Goal: Task Accomplishment & Management: Manage account settings

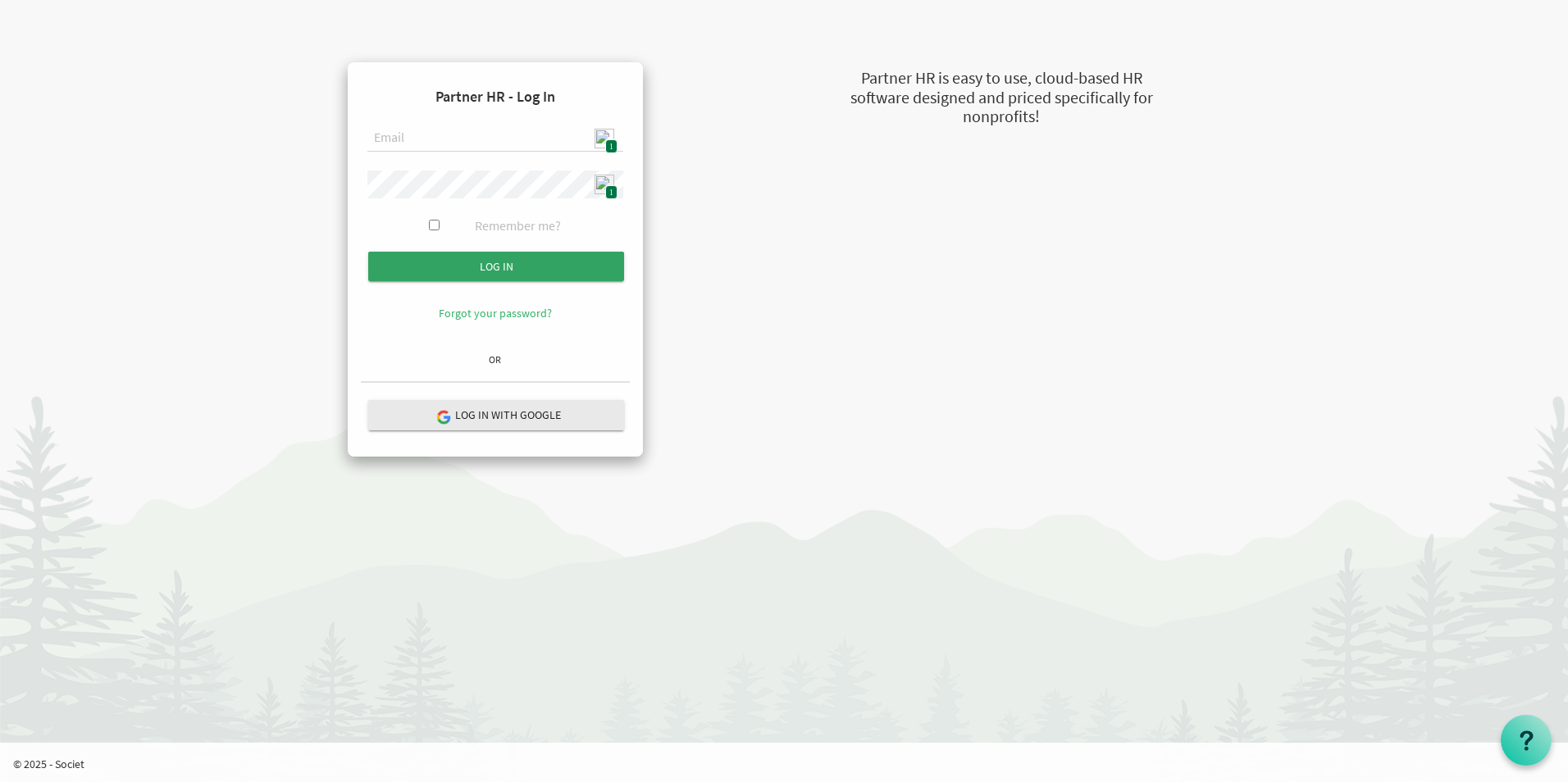
type input "admin@stepind.org"
click at [521, 265] on input "Log in" at bounding box center [497, 266] width 256 height 29
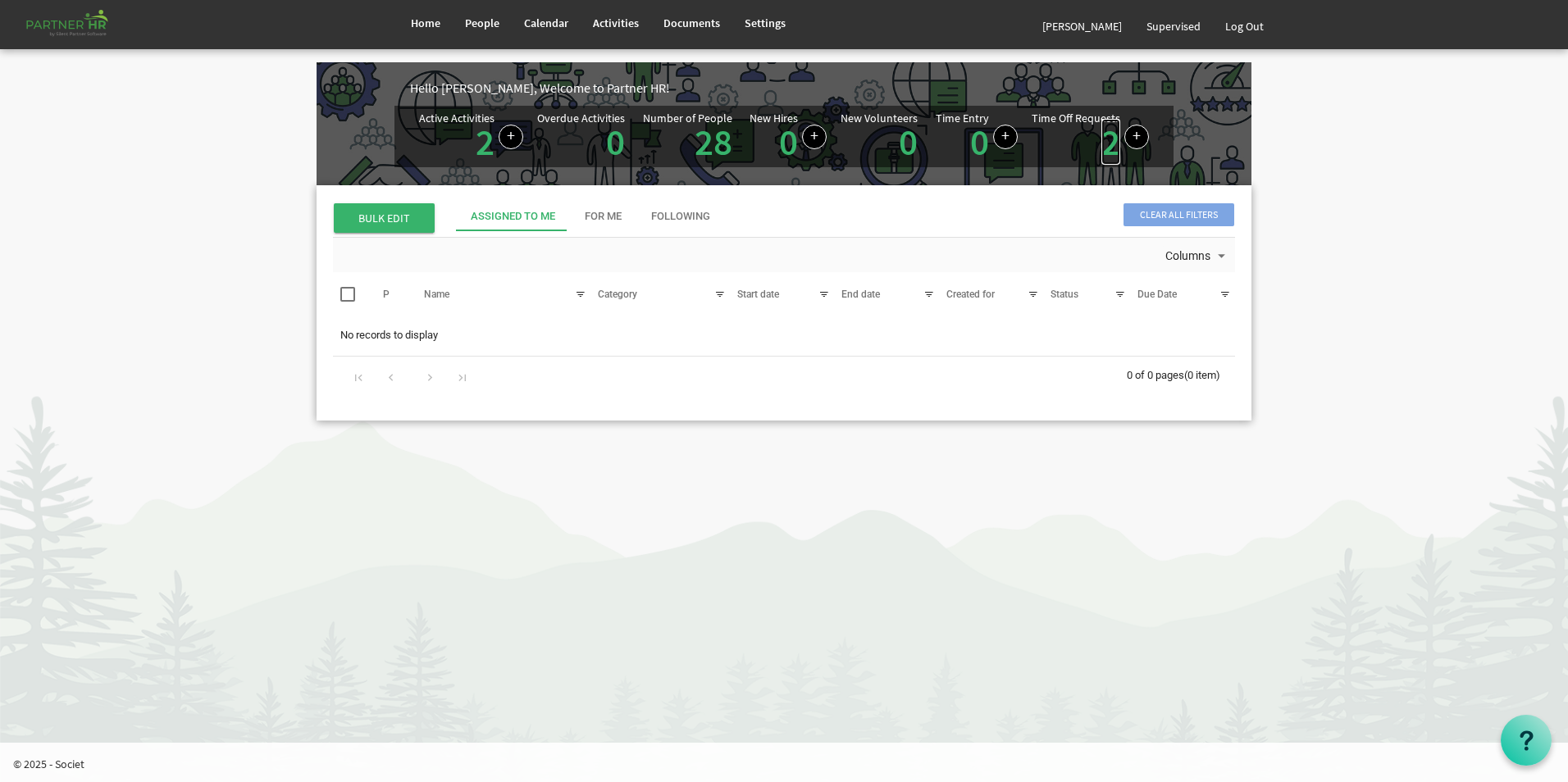
click at [1111, 145] on link "2" at bounding box center [1110, 142] width 19 height 46
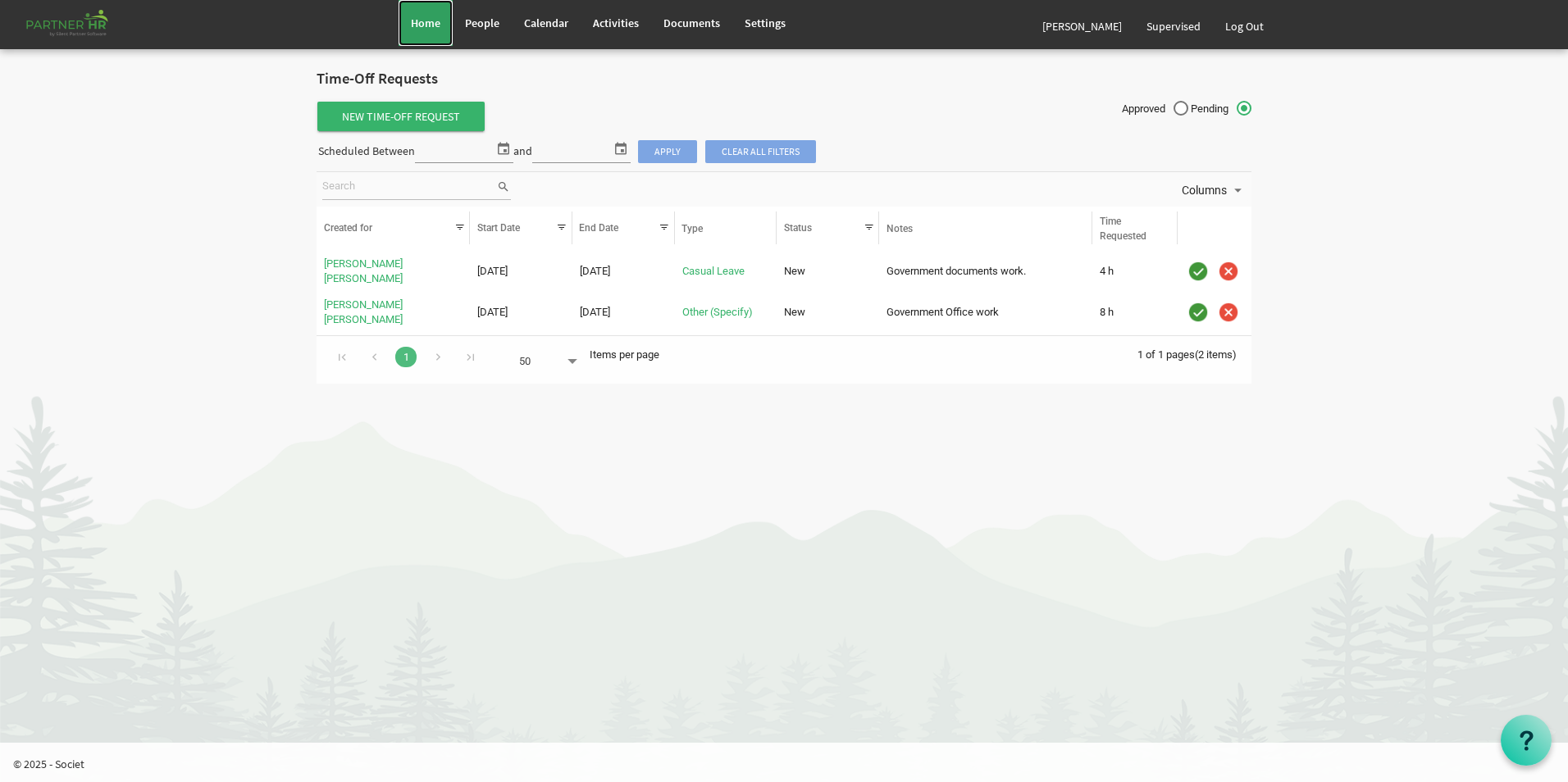
click at [422, 5] on link "Home" at bounding box center [425, 23] width 54 height 46
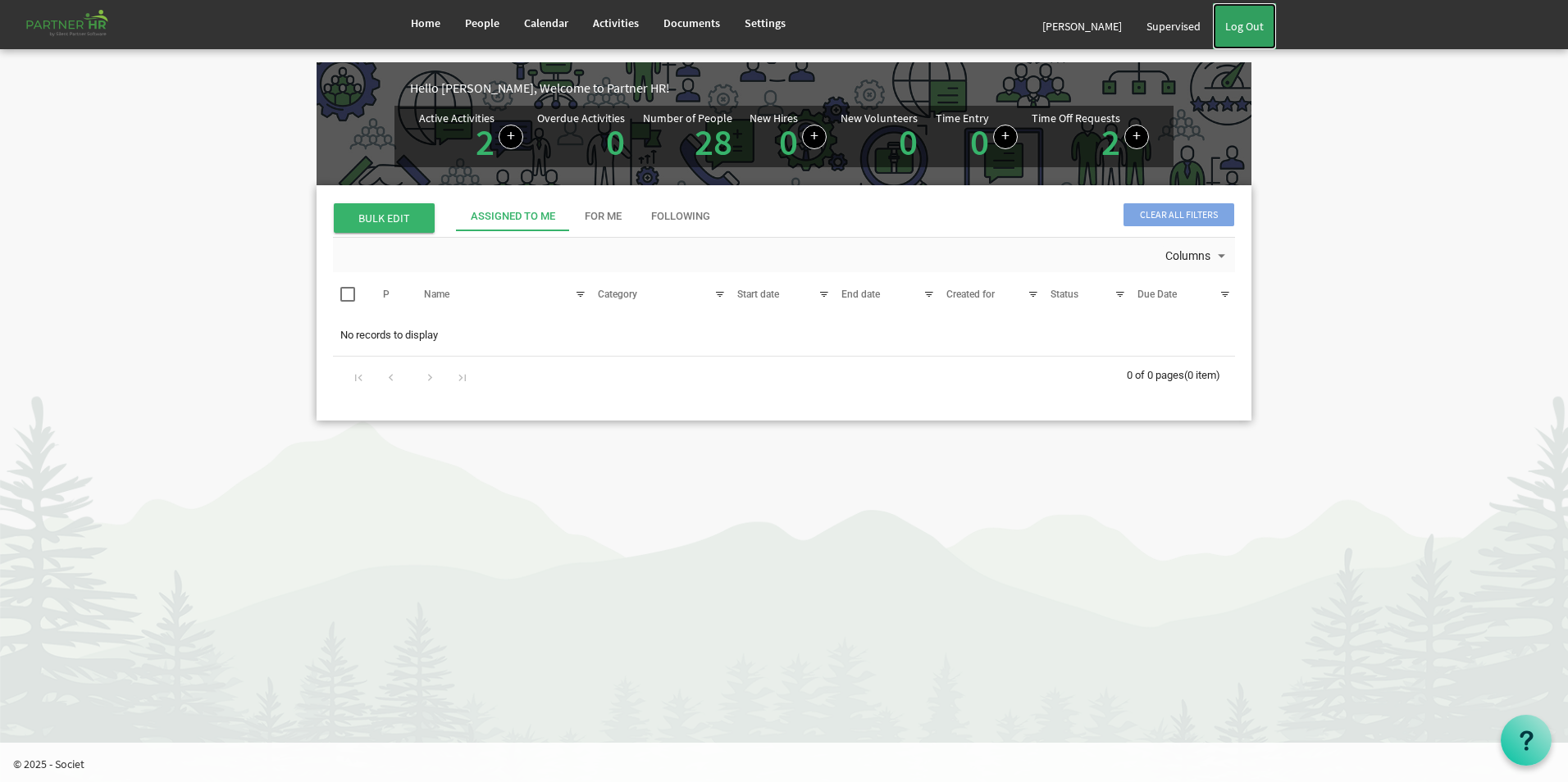
click at [1239, 26] on link "Log Out" at bounding box center [1244, 27] width 63 height 46
